Goal: Information Seeking & Learning: Check status

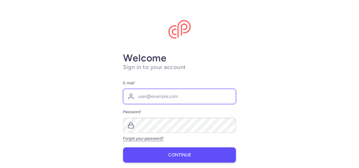
type input "[EMAIL_ADDRESS][DOMAIN_NAME]"
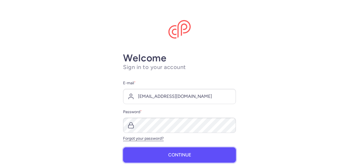
click at [157, 157] on button "Continue" at bounding box center [179, 154] width 113 height 15
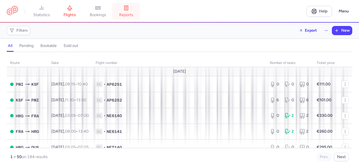
click at [128, 12] on link "reports" at bounding box center [126, 11] width 28 height 12
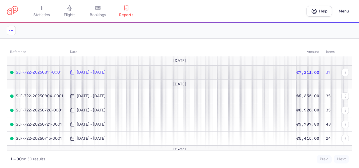
click at [296, 72] on span "€7,211.00" at bounding box center [307, 72] width 23 height 5
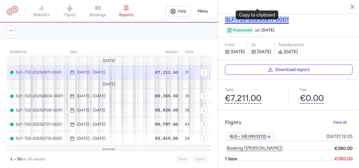
drag, startPoint x: 297, startPoint y: 7, endPoint x: 225, endPoint y: 6, distance: 72.2
click at [225, 16] on h3 "SLF-722-20250811-0001" at bounding box center [289, 19] width 128 height 7
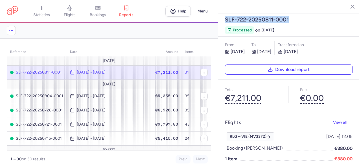
copy button "SLF-722-20250811-0001"
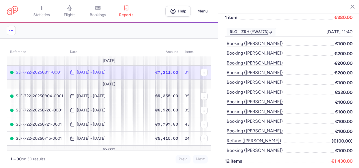
scroll to position [197, 0]
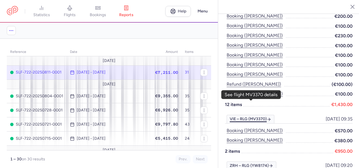
click at [253, 115] on link "VIE – RLG (MV3370)" at bounding box center [251, 119] width 48 height 8
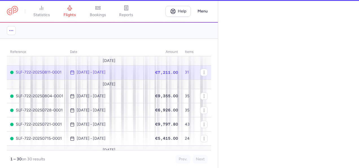
select select "hours"
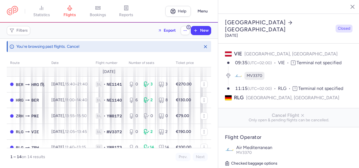
click at [339, 26] on span "Closed" at bounding box center [344, 29] width 12 height 6
click at [342, 26] on span "Closed" at bounding box center [344, 29] width 12 height 6
click at [349, 5] on icon "button" at bounding box center [348, 7] width 6 height 6
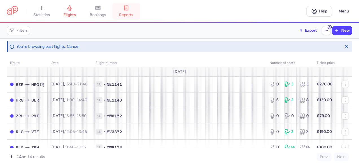
click at [122, 12] on link "reports" at bounding box center [126, 11] width 28 height 12
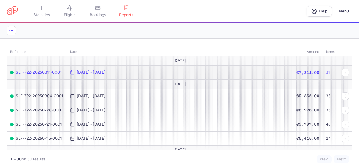
click at [300, 71] on span "€7,211.00" at bounding box center [307, 72] width 23 height 5
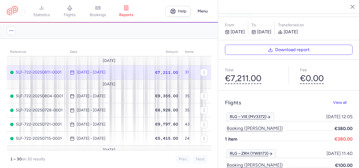
scroll to position [28, 0]
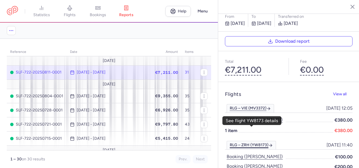
click at [246, 140] on link "RLG – ZRH (YW8173)" at bounding box center [251, 144] width 49 height 8
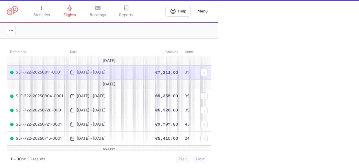
select select "hours"
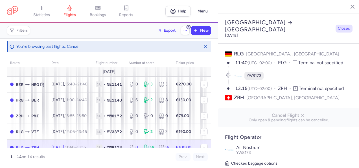
click at [348, 5] on icon "button" at bounding box center [348, 7] width 6 height 6
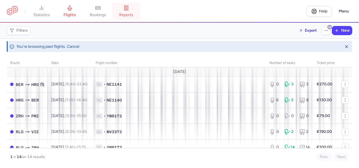
click at [125, 10] on link "reports" at bounding box center [126, 11] width 28 height 12
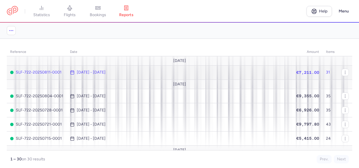
click at [210, 74] on td "[DATE] - [DATE]" at bounding box center [179, 72] width 224 height 14
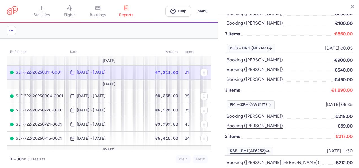
scroll to position [473, 0]
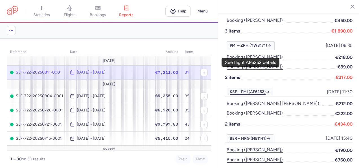
click at [243, 87] on link "KSF – PMI (AP6252)" at bounding box center [250, 91] width 47 height 8
select select "hours"
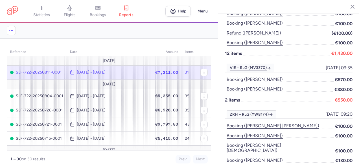
scroll to position [248, 0]
